Goal: Check status: Check status

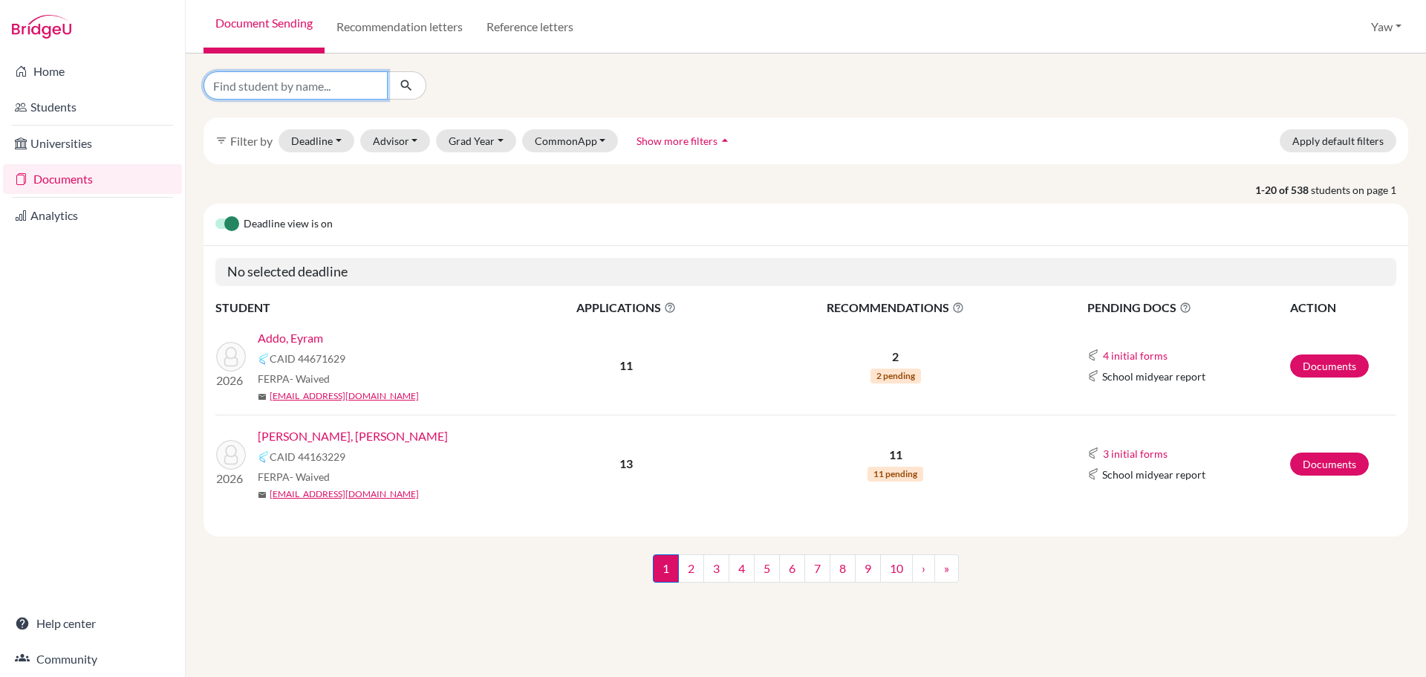
drag, startPoint x: 324, startPoint y: 78, endPoint x: 328, endPoint y: 69, distance: 10.0
click at [328, 69] on div "filter_list Filter by Deadline - Select a date range Or double click for a sing…" at bounding box center [806, 364] width 1241 height 623
type input "KAYLA"
click button "submit" at bounding box center [406, 85] width 39 height 28
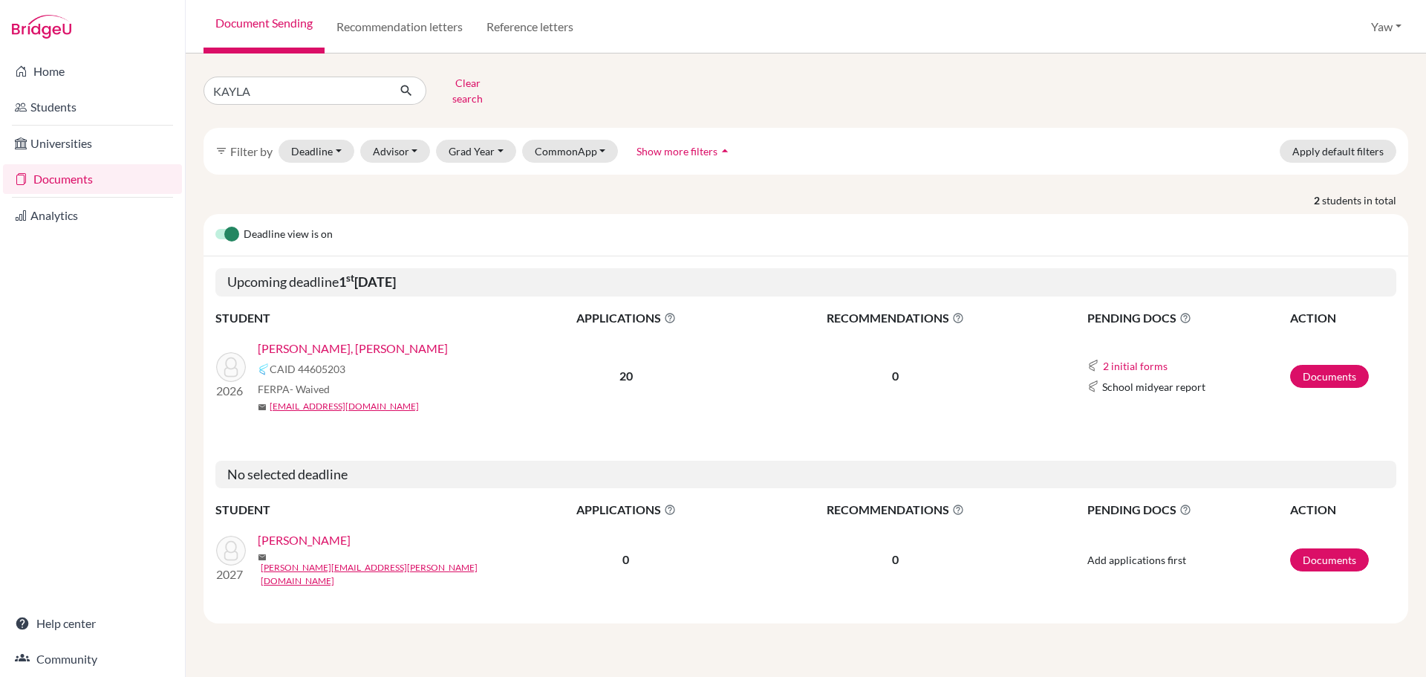
click at [305, 343] on link "[PERSON_NAME], [PERSON_NAME]" at bounding box center [353, 349] width 190 height 18
click at [477, 91] on button "Clear search" at bounding box center [467, 90] width 82 height 39
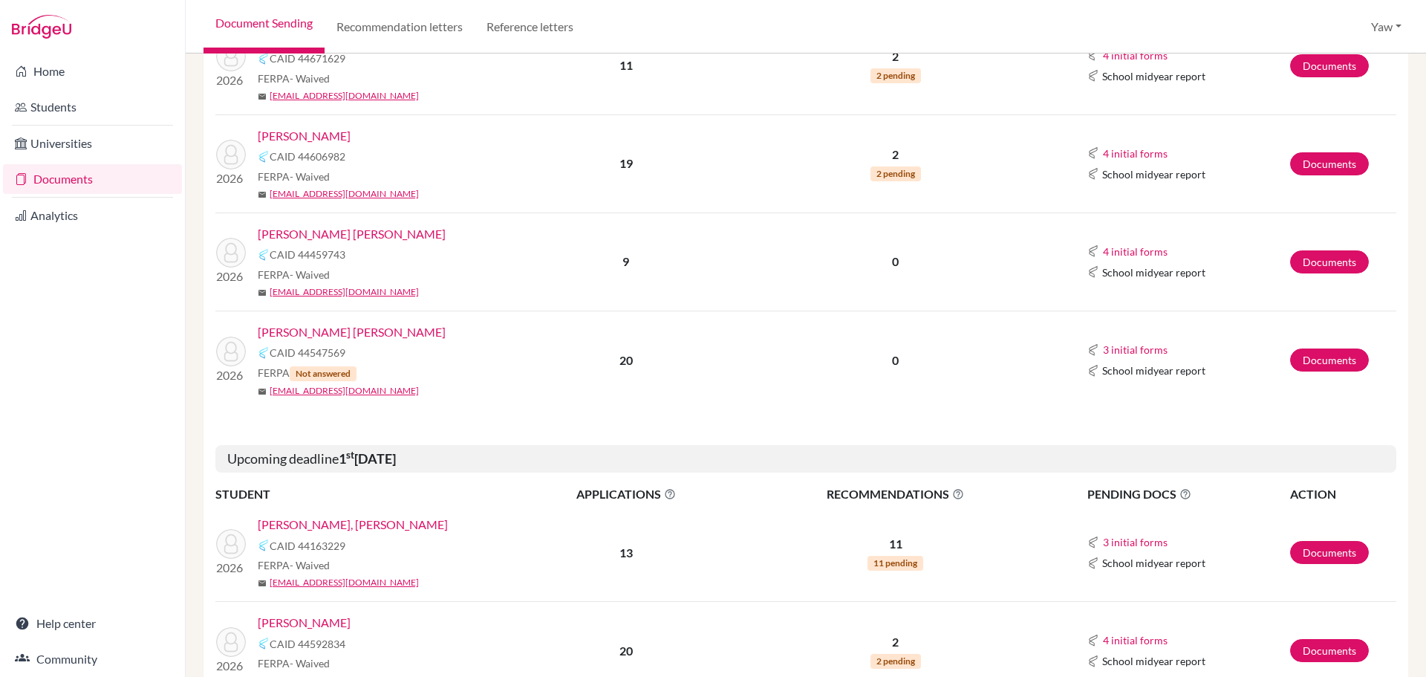
scroll to position [371, 0]
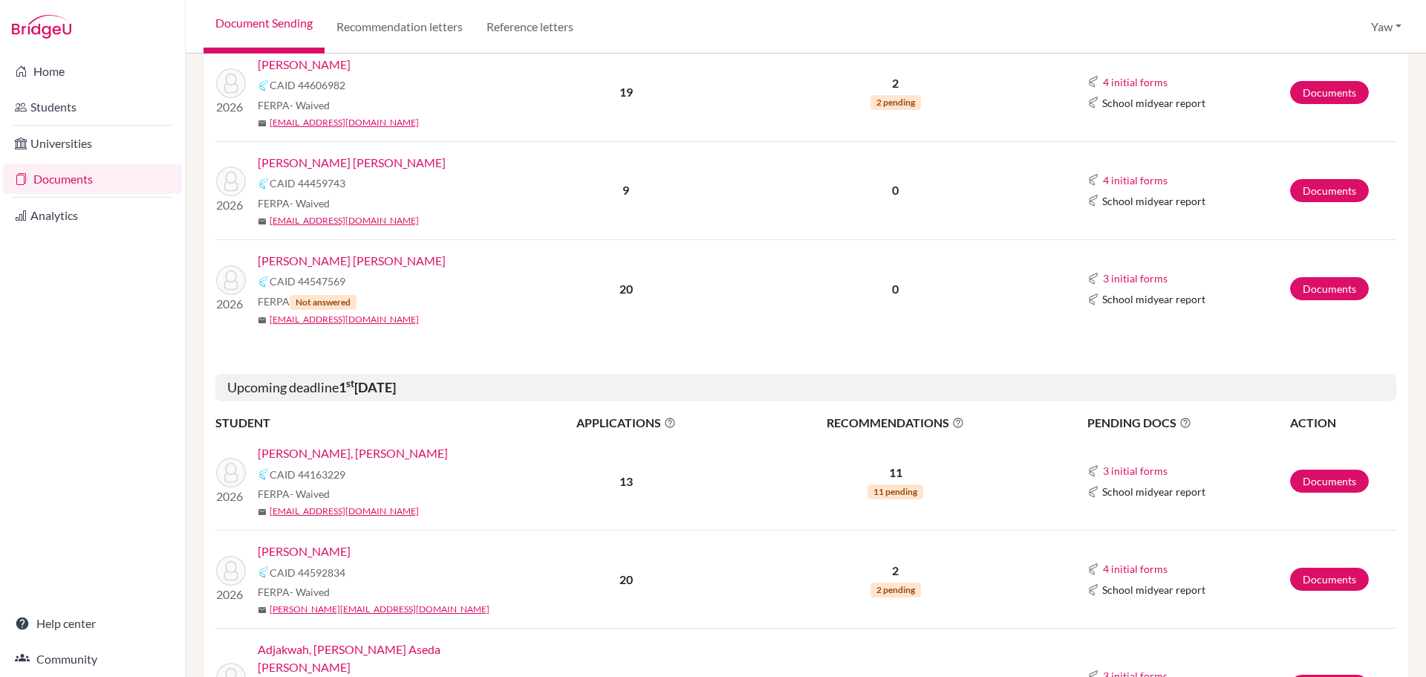
click at [312, 447] on link "Abla, Elinam Amegashie" at bounding box center [353, 453] width 190 height 18
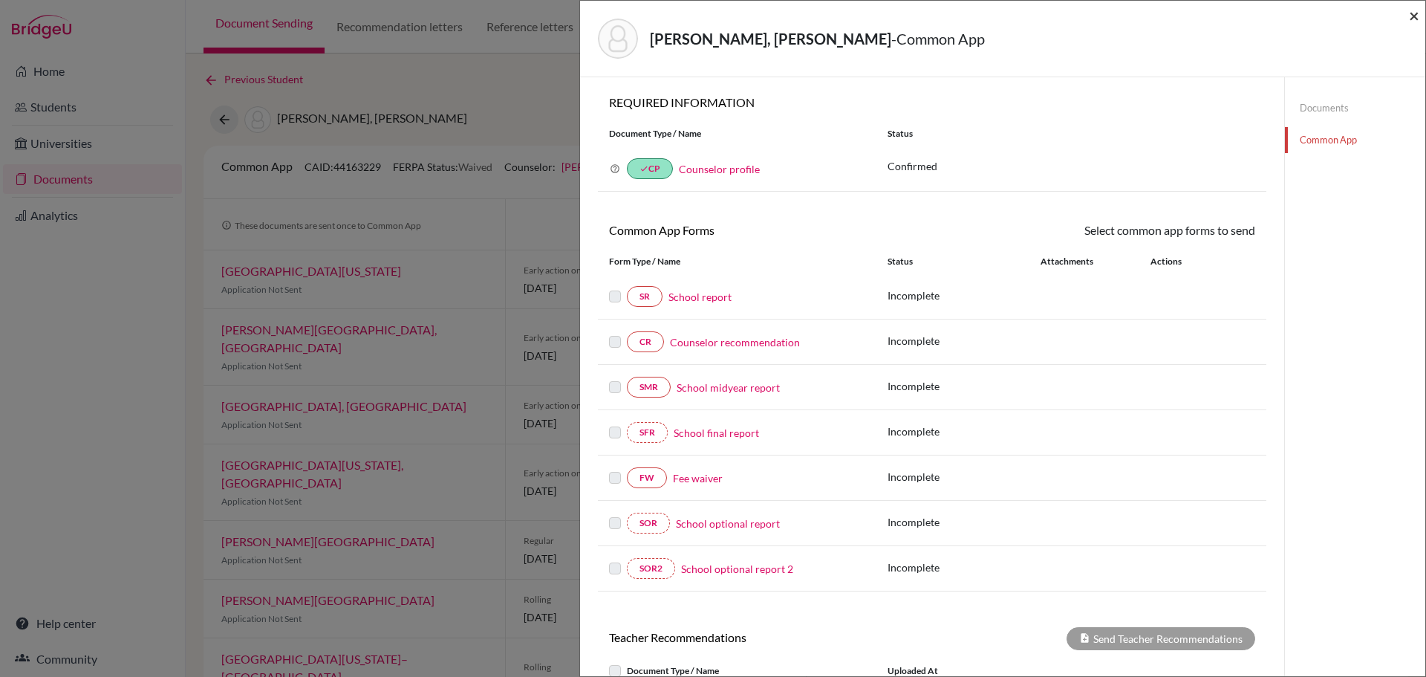
click at [1413, 8] on span "×" at bounding box center [1414, 15] width 10 height 22
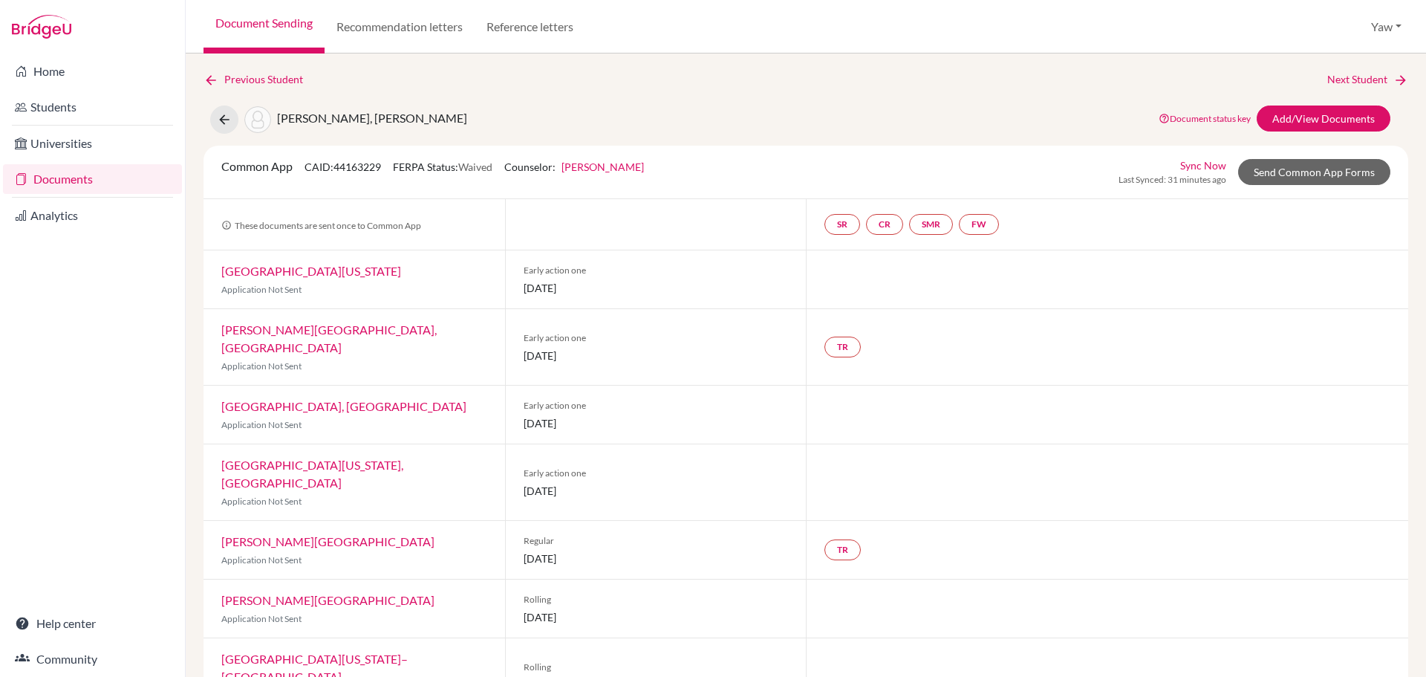
click at [90, 169] on link "Documents" at bounding box center [92, 179] width 179 height 30
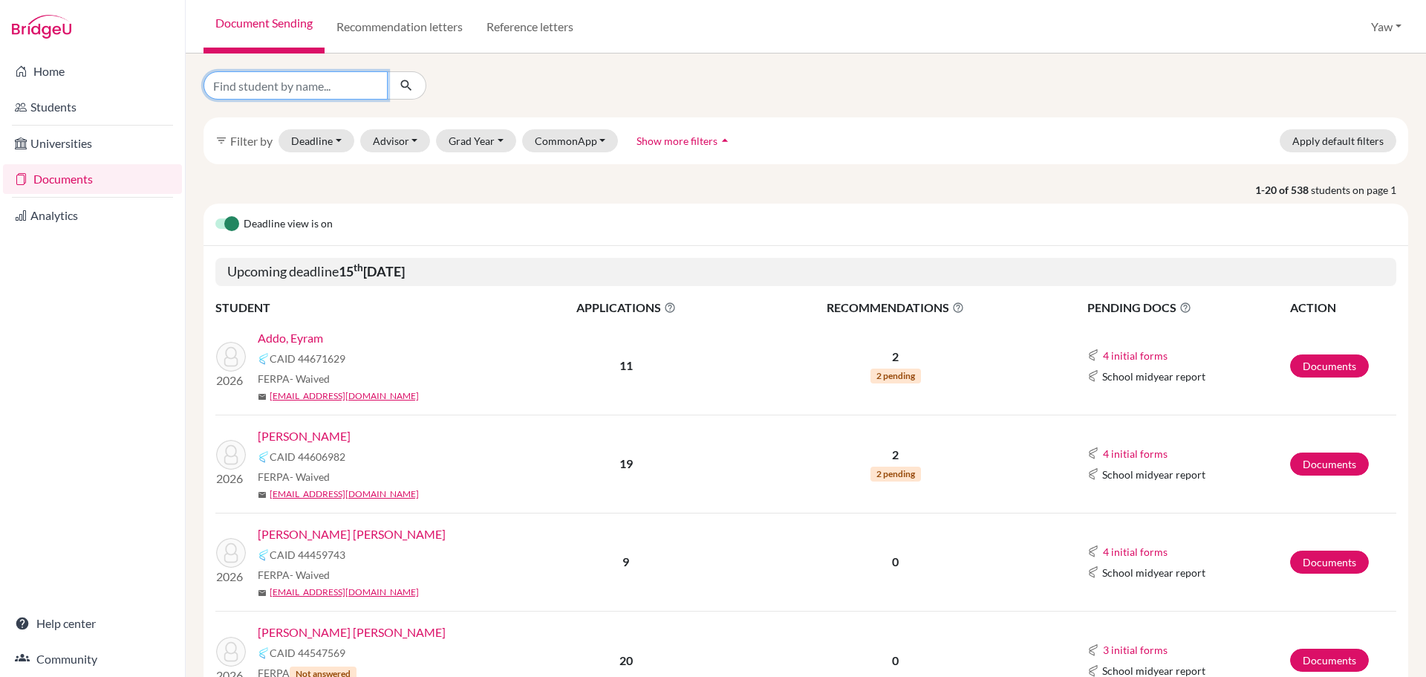
click at [267, 84] on input "Find student by name..." at bounding box center [296, 85] width 184 height 28
type input "kayla"
click at [413, 85] on icon "submit" at bounding box center [406, 85] width 15 height 15
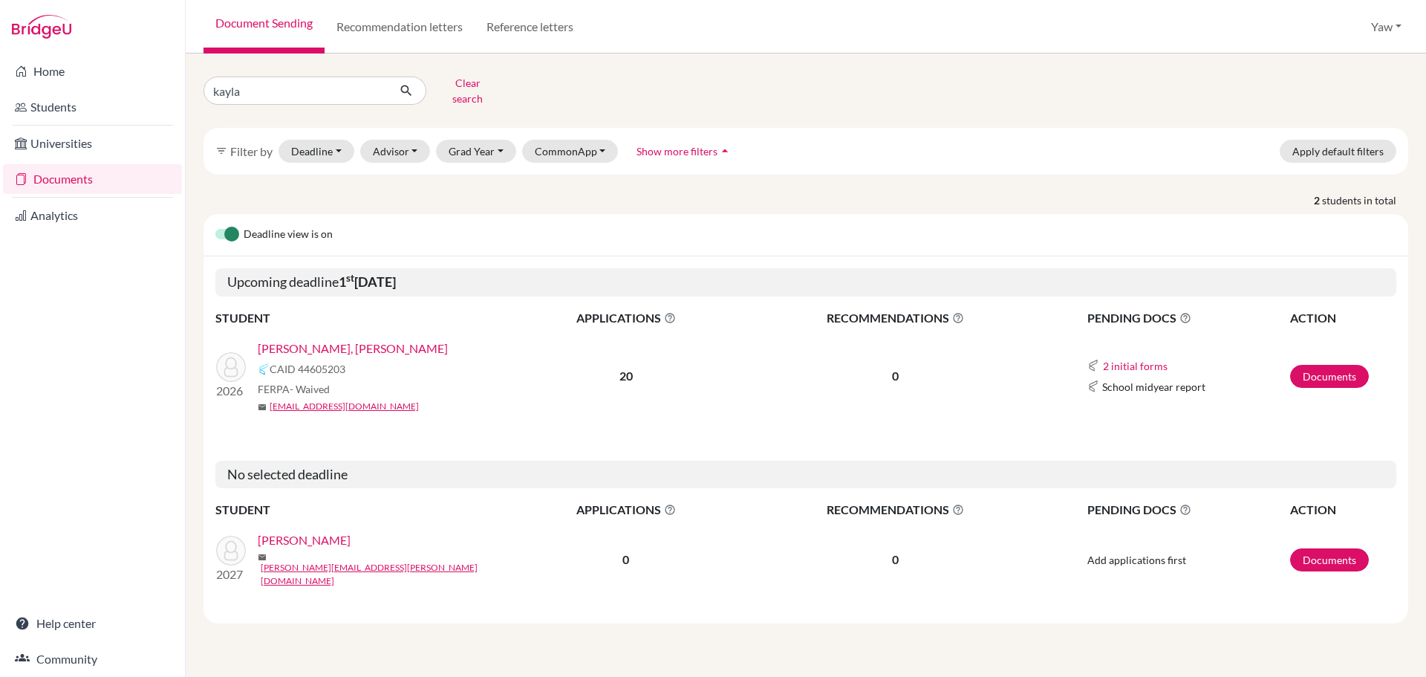
click at [351, 340] on link "[PERSON_NAME], [PERSON_NAME]" at bounding box center [353, 349] width 190 height 18
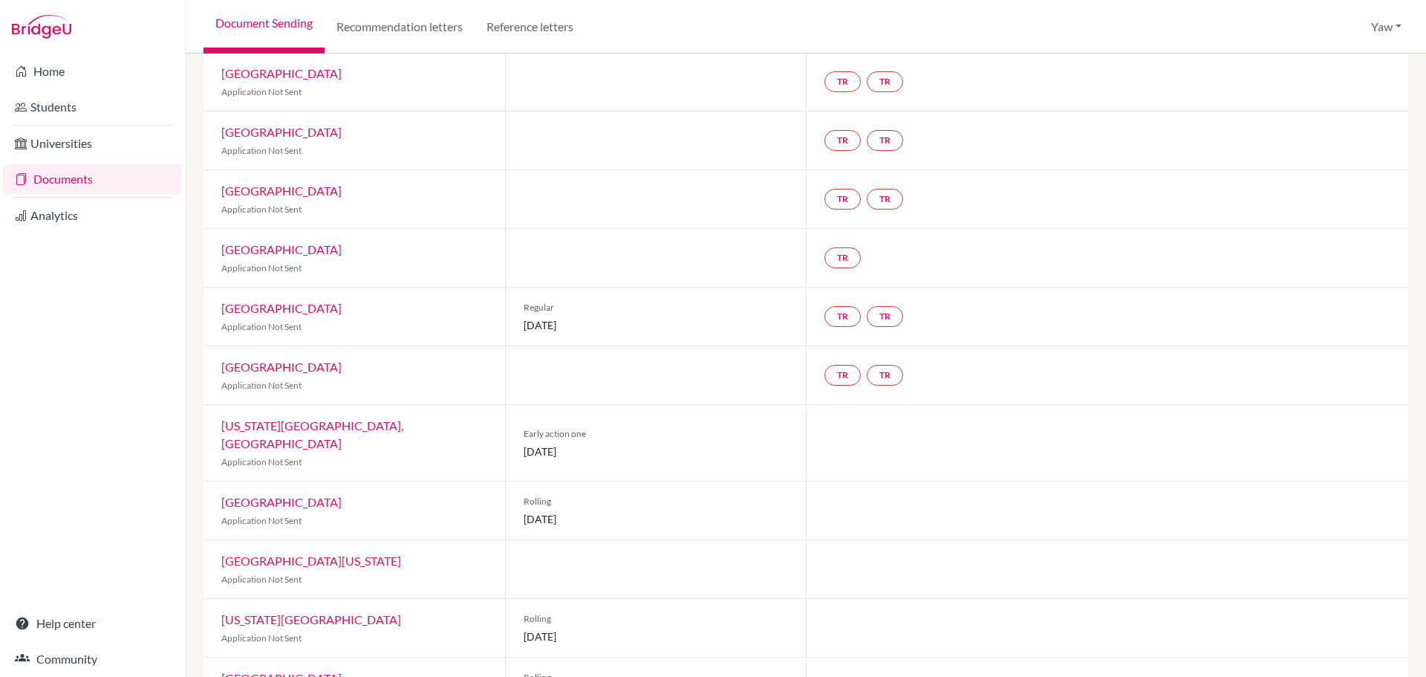
scroll to position [766, 0]
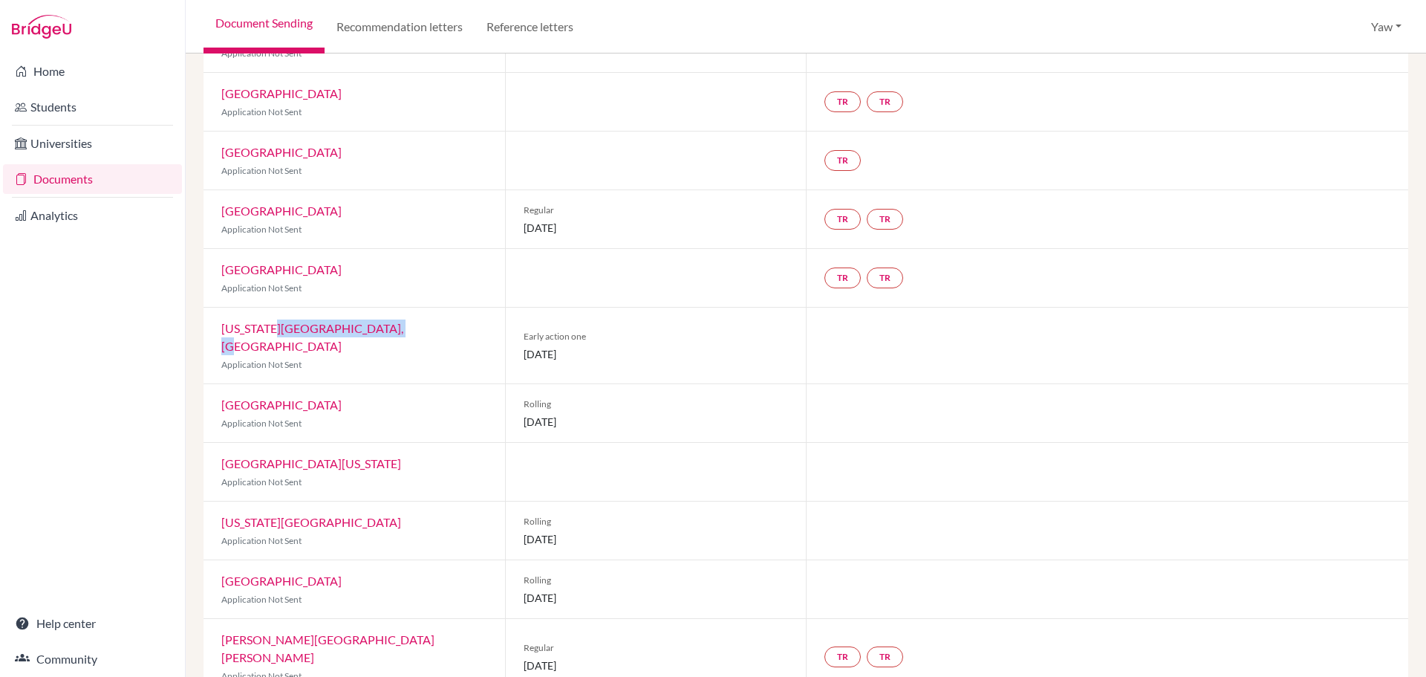
drag, startPoint x: 473, startPoint y: 331, endPoint x: 273, endPoint y: 333, distance: 199.9
click at [273, 333] on div "[US_STATE][GEOGRAPHIC_DATA], [GEOGRAPHIC_DATA] Application Not Sent" at bounding box center [355, 346] width 302 height 76
drag, startPoint x: 593, startPoint y: 342, endPoint x: 600, endPoint y: 339, distance: 7.6
click at [593, 346] on span "[DATE]" at bounding box center [656, 354] width 265 height 16
drag, startPoint x: 626, startPoint y: 642, endPoint x: 584, endPoint y: 617, distance: 49.3
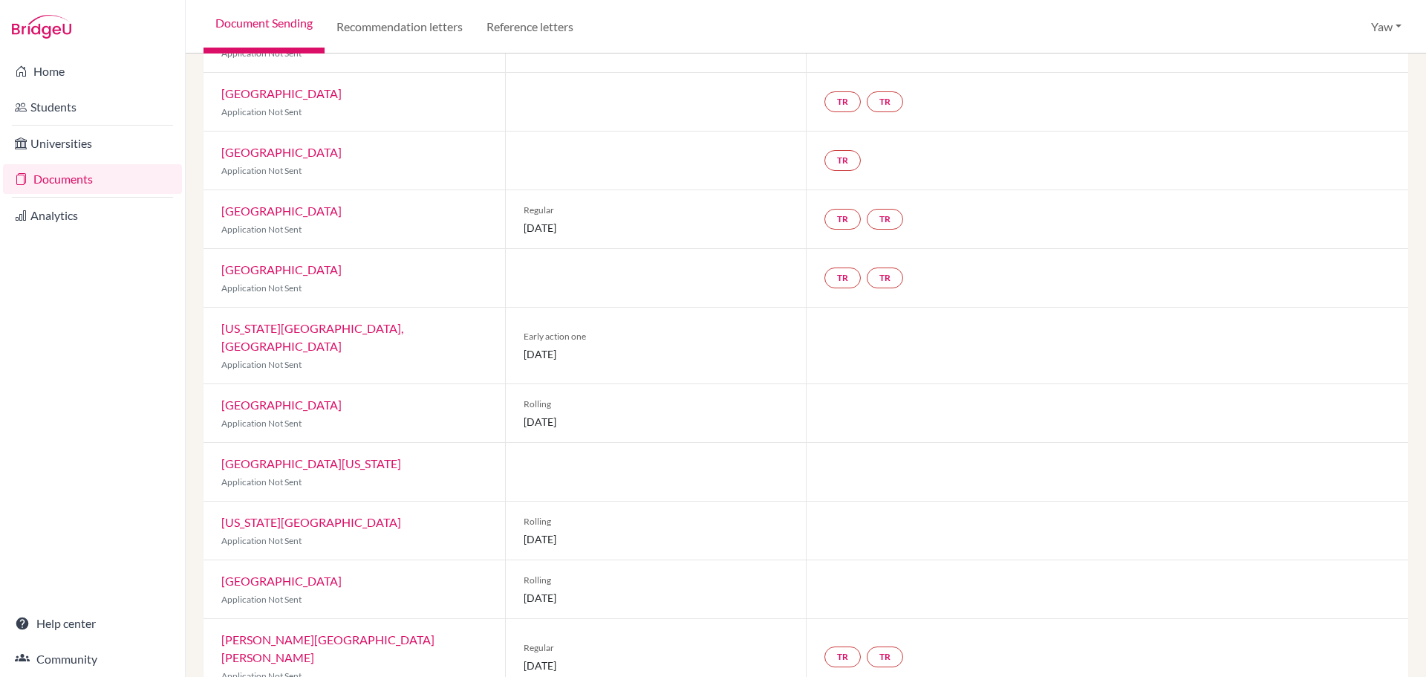
click at [519, 619] on div "Regular [DATE]" at bounding box center [656, 657] width 302 height 76
click at [642, 641] on span "Regular" at bounding box center [656, 647] width 265 height 13
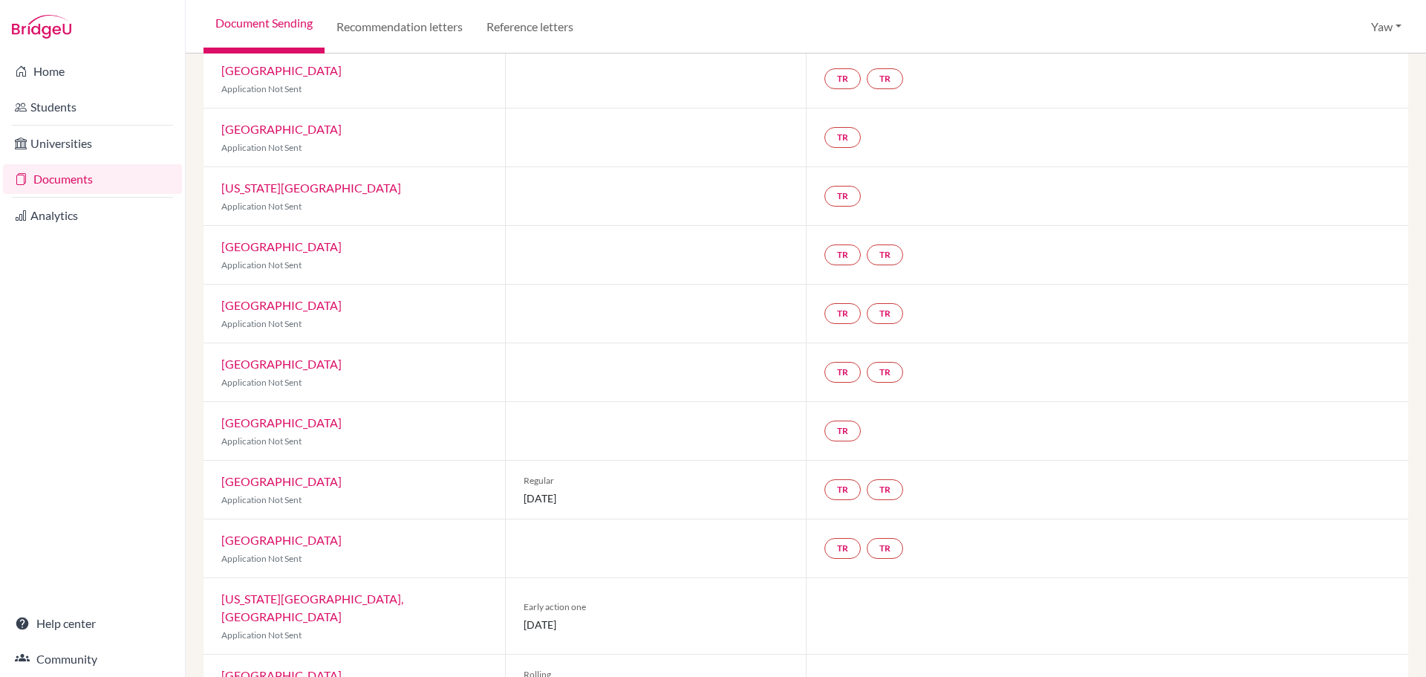
scroll to position [469, 0]
